Goal: Navigation & Orientation: Find specific page/section

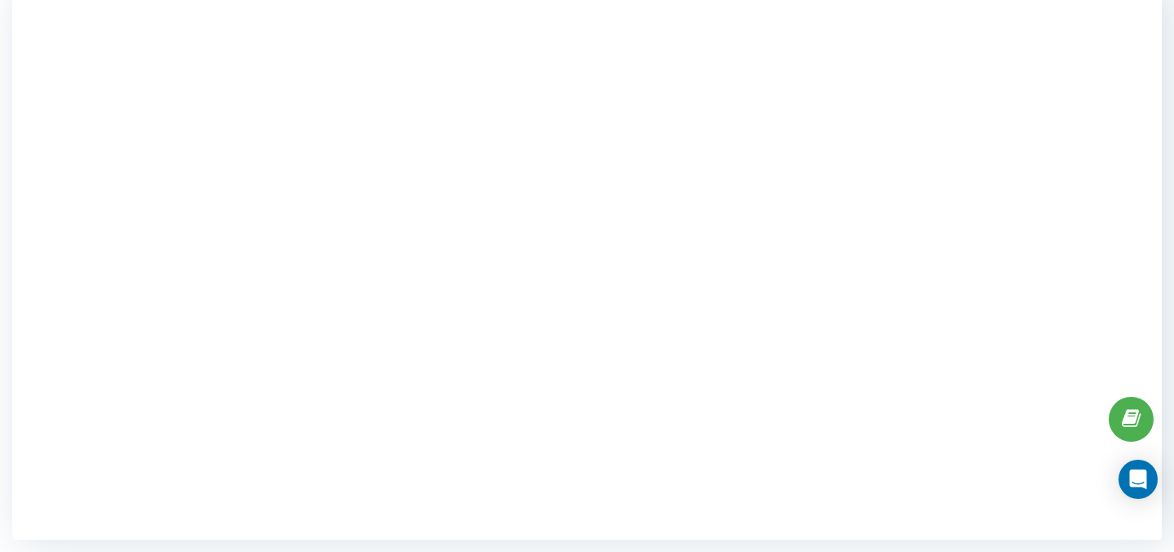
click at [99, 255] on div at bounding box center [587, 264] width 1150 height 552
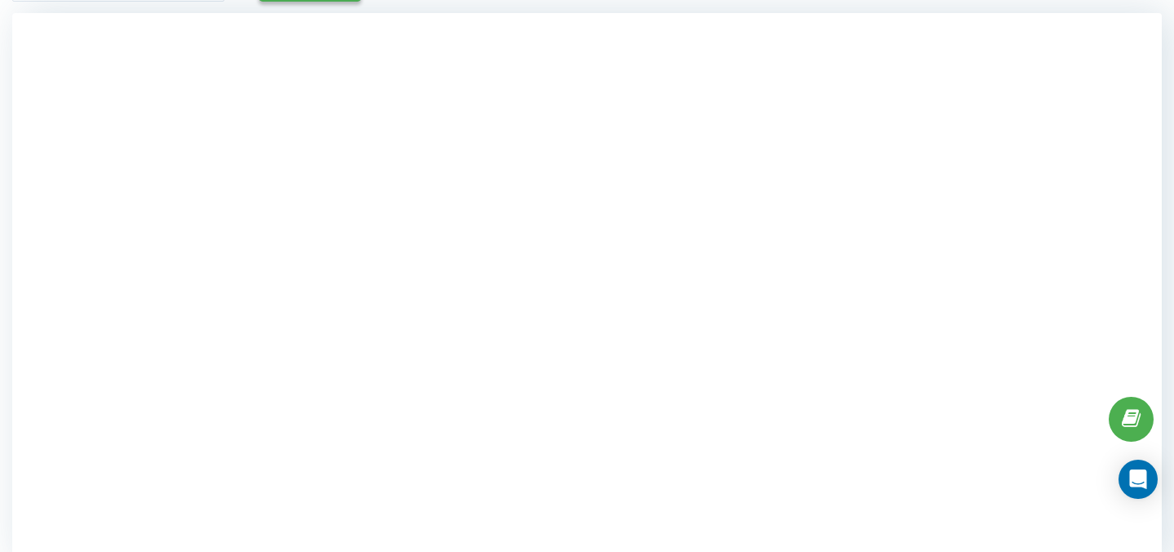
scroll to position [170, 0]
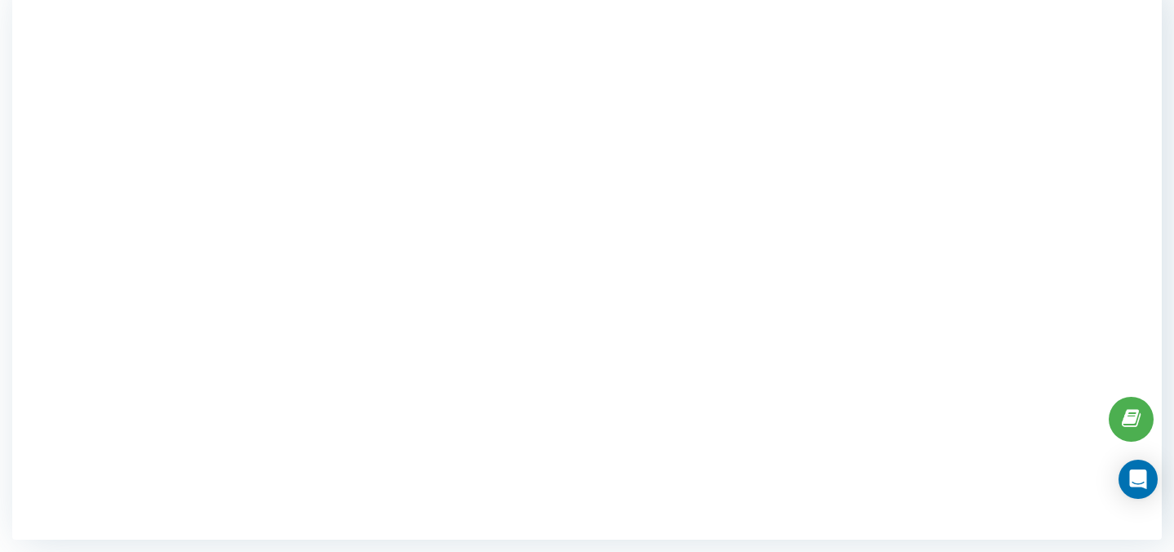
click at [79, 245] on div at bounding box center [587, 264] width 1150 height 552
click at [48, 320] on div at bounding box center [587, 264] width 1150 height 552
click at [40, 424] on div at bounding box center [587, 264] width 1150 height 552
click at [82, 467] on div at bounding box center [587, 264] width 1150 height 552
click at [81, 468] on div at bounding box center [587, 264] width 1150 height 552
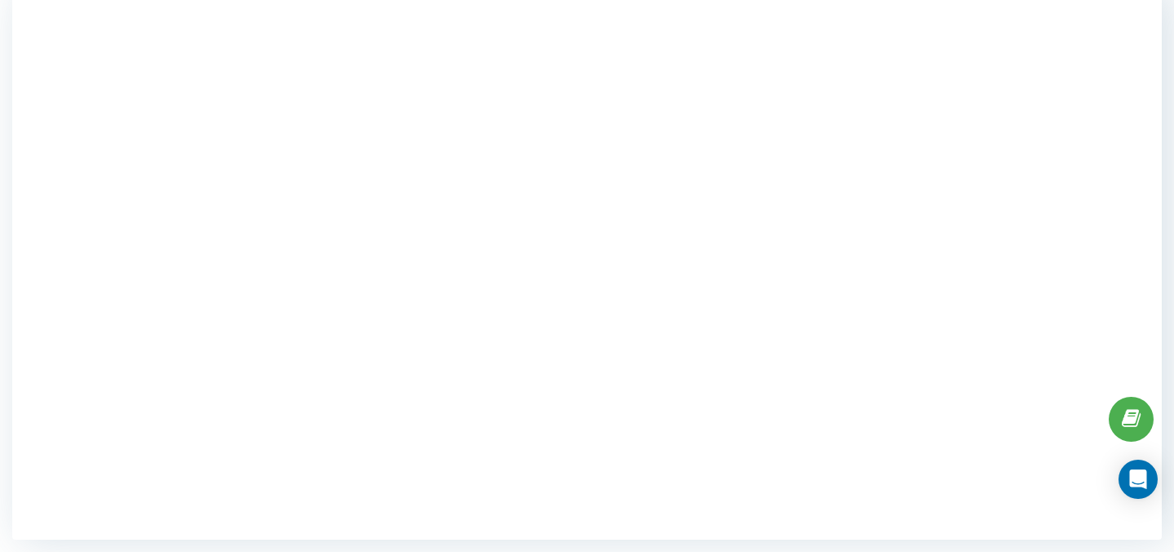
click at [1068, 460] on div at bounding box center [587, 264] width 1150 height 552
click at [1032, 202] on div at bounding box center [587, 264] width 1150 height 552
click at [98, 252] on div at bounding box center [587, 264] width 1150 height 552
click at [123, 233] on div at bounding box center [587, 264] width 1150 height 552
click at [1130, 242] on div at bounding box center [587, 264] width 1150 height 552
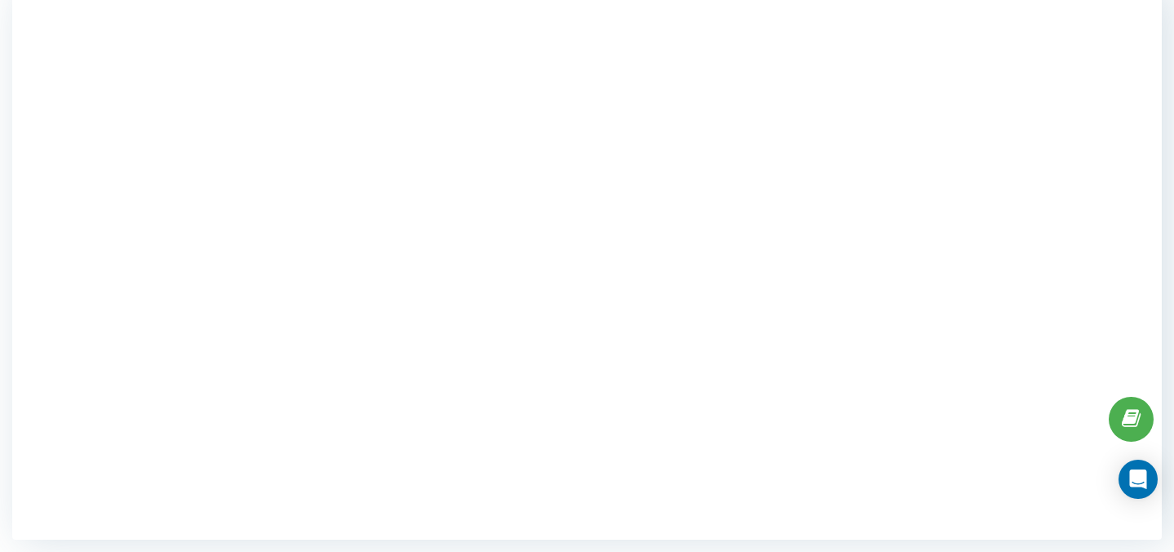
click at [133, 198] on div at bounding box center [587, 264] width 1150 height 552
